Goal: Find specific page/section: Find specific page/section

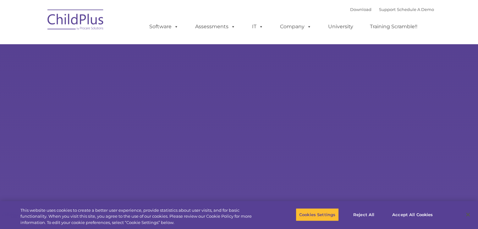
select select "MEDIUM"
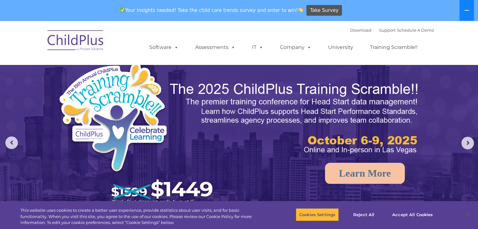
click at [468, 15] on button at bounding box center [466, 10] width 14 height 21
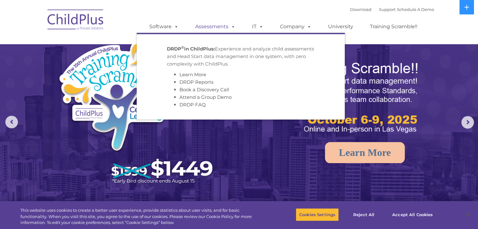
click at [212, 28] on link "Assessments" at bounding box center [215, 26] width 53 height 13
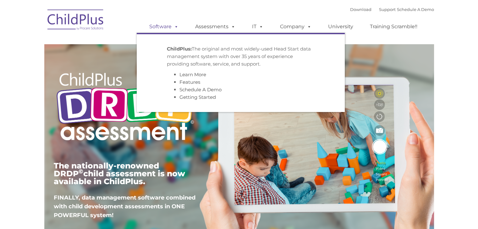
type input ""
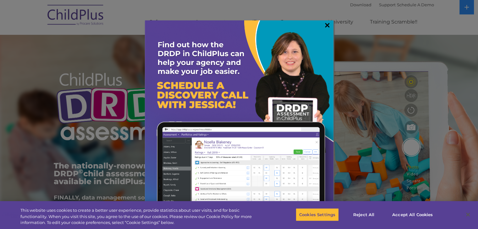
click at [324, 27] on link "×" at bounding box center [326, 25] width 7 height 6
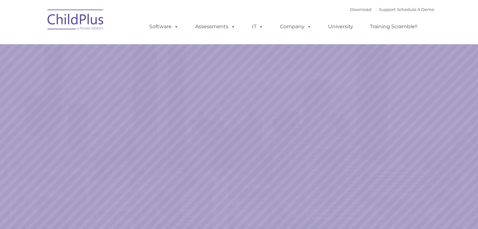
select select "MEDIUM"
